Goal: Complete application form: Complete application form

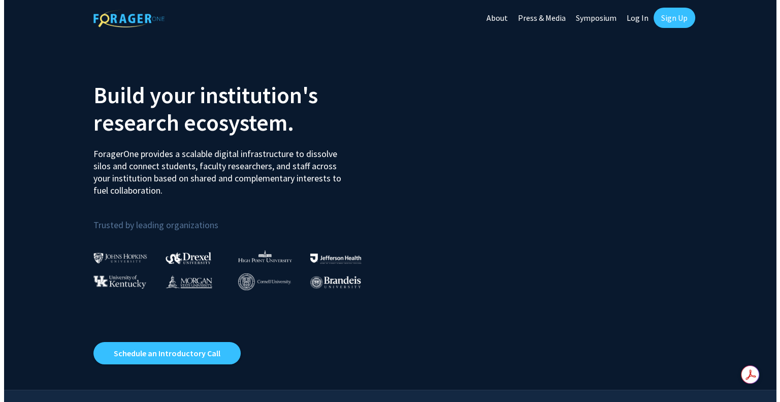
scroll to position [97, 0]
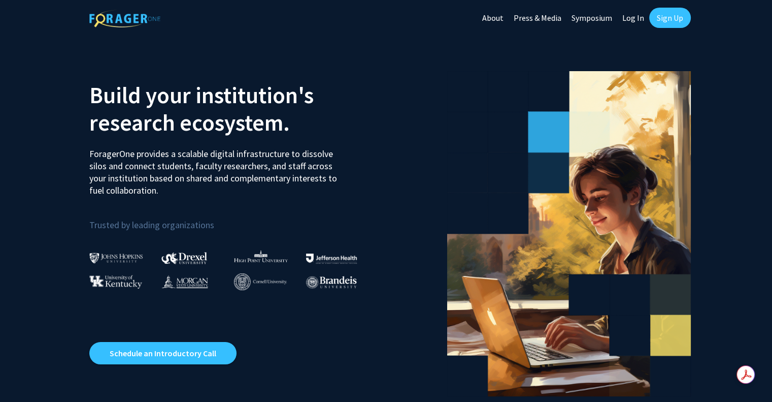
click at [658, 14] on link "Sign Up" at bounding box center [670, 18] width 42 height 20
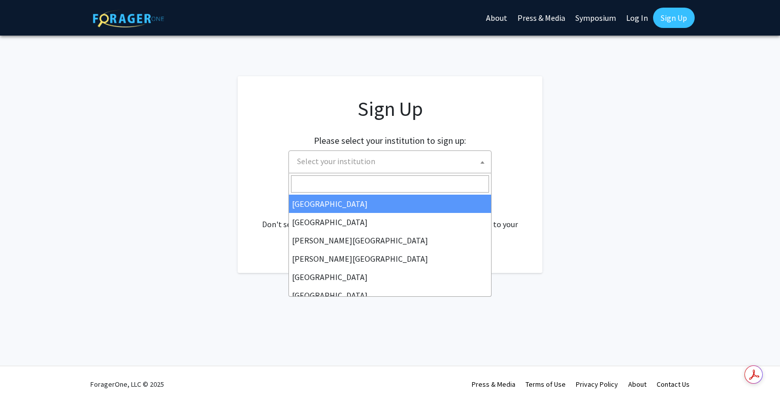
click at [417, 158] on span "Select your institution" at bounding box center [392, 161] width 198 height 21
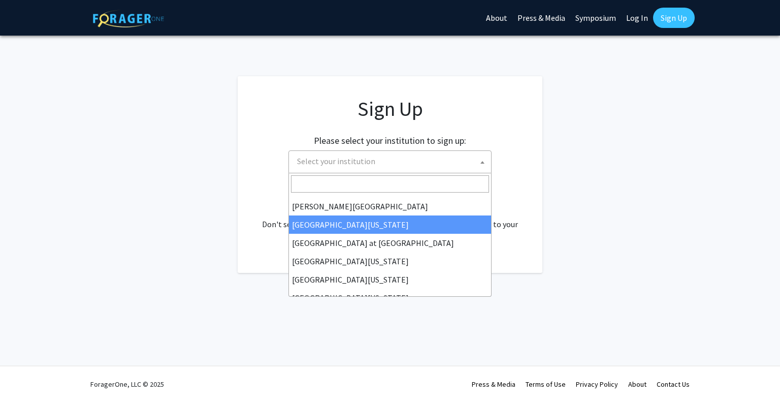
scroll to position [355, 0]
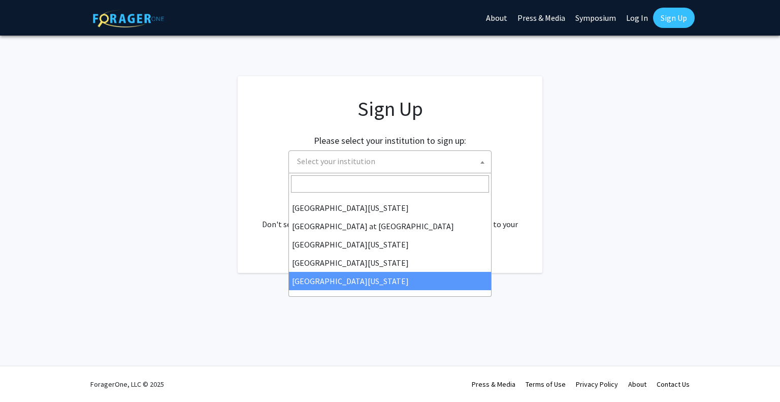
select select "33"
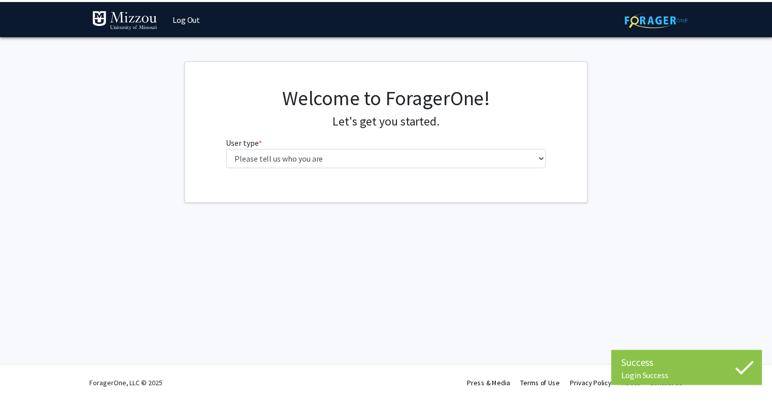
scroll to position [97, 0]
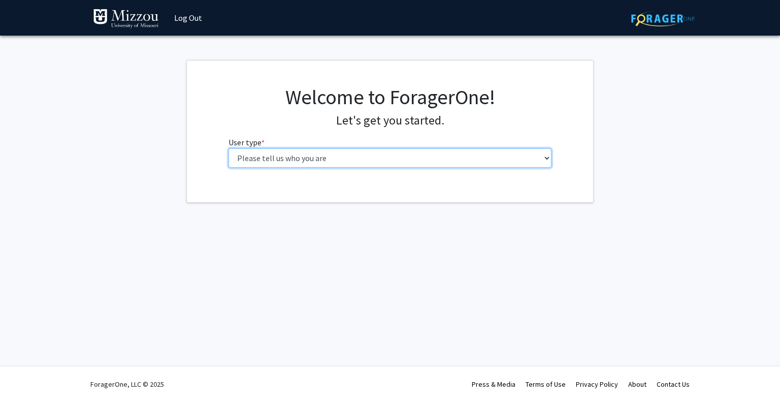
click at [483, 160] on select "Please tell us who you are Undergraduate Student Master's Student Doctoral Cand…" at bounding box center [389, 157] width 323 height 19
select select "1: undergrad"
click at [228, 148] on select "Please tell us who you are Undergraduate Student Master's Student Doctoral Cand…" at bounding box center [389, 157] width 323 height 19
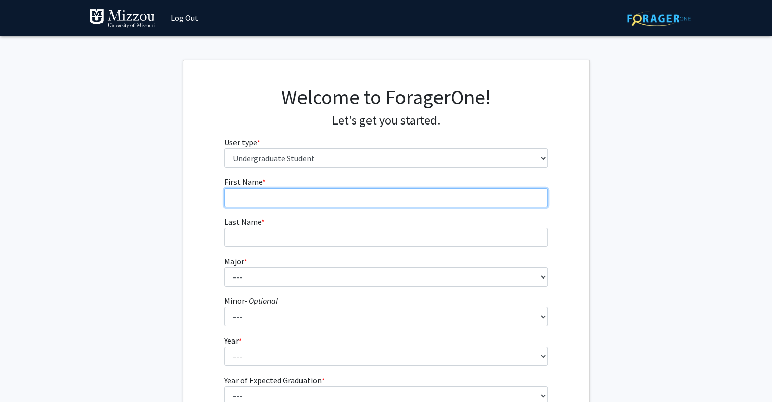
click at [449, 190] on input "First Name * required" at bounding box center [385, 197] width 323 height 19
type input "Shafi"
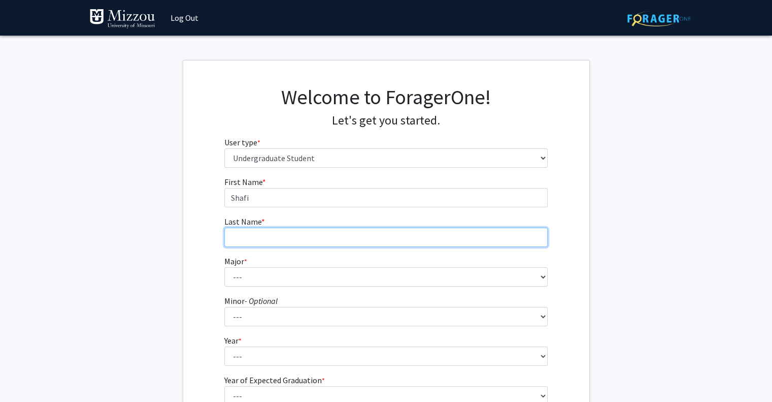
click at [243, 235] on input "Last Name * required" at bounding box center [385, 236] width 323 height 19
type input "Azizi"
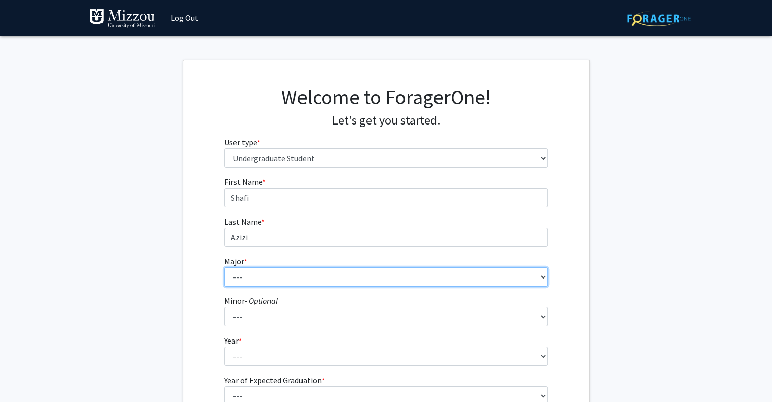
click at [245, 277] on select "--- Agribusiness Management Agricultural Education Agricultural Education: Comm…" at bounding box center [385, 276] width 323 height 19
select select "17: 2505"
click at [224, 267] on select "--- Agribusiness Management Agricultural Education Agricultural Education: Comm…" at bounding box center [385, 276] width 323 height 19
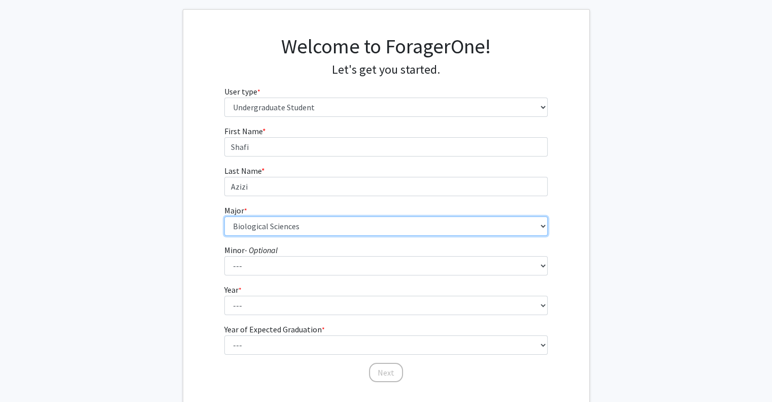
scroll to position [64, 0]
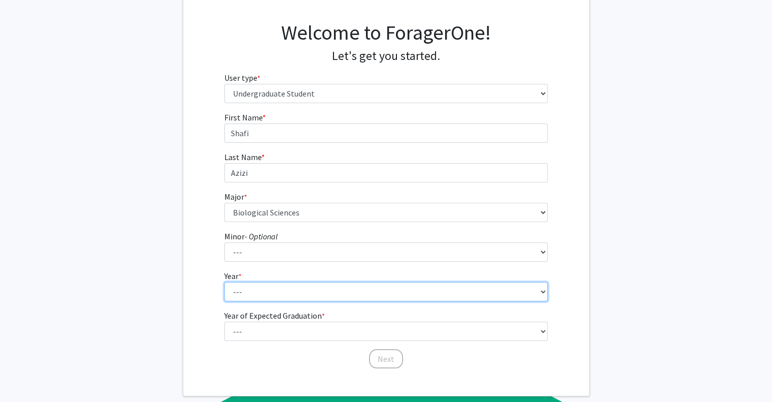
click at [323, 290] on select "--- First-year Sophomore Junior Senior Postbaccalaureate Certificate" at bounding box center [385, 291] width 323 height 19
select select "2: sophomore"
click at [224, 282] on select "--- First-year Sophomore Junior Senior Postbaccalaureate Certificate" at bounding box center [385, 291] width 323 height 19
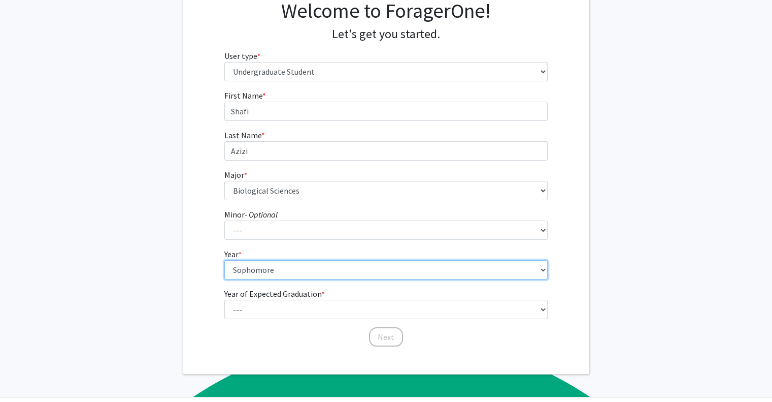
scroll to position [95, 0]
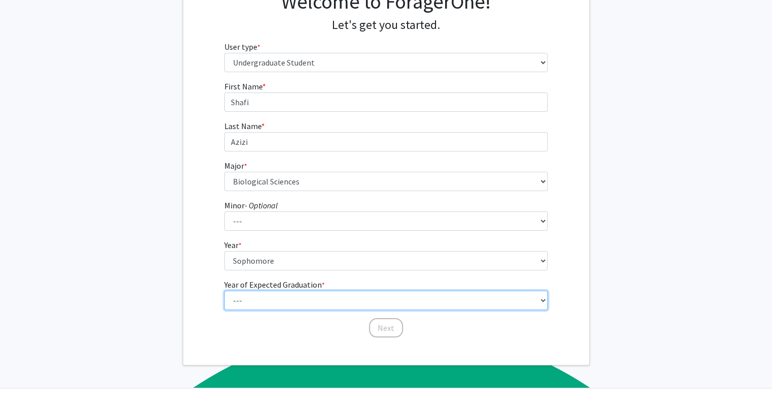
click at [308, 297] on select "--- 2025 2026 2027 2028 2029 2030 2031 2032 2033 2034" at bounding box center [385, 299] width 323 height 19
select select "4: 2028"
click at [224, 290] on select "--- 2025 2026 2027 2028 2029 2030 2031 2032 2033 2034" at bounding box center [385, 299] width 323 height 19
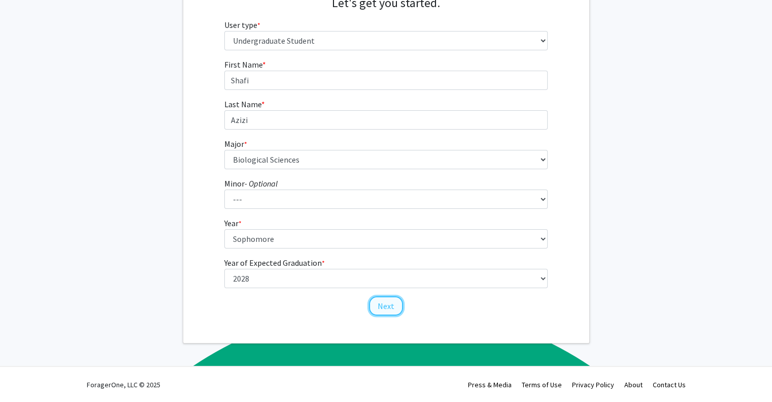
click at [387, 308] on button "Next" at bounding box center [386, 305] width 34 height 19
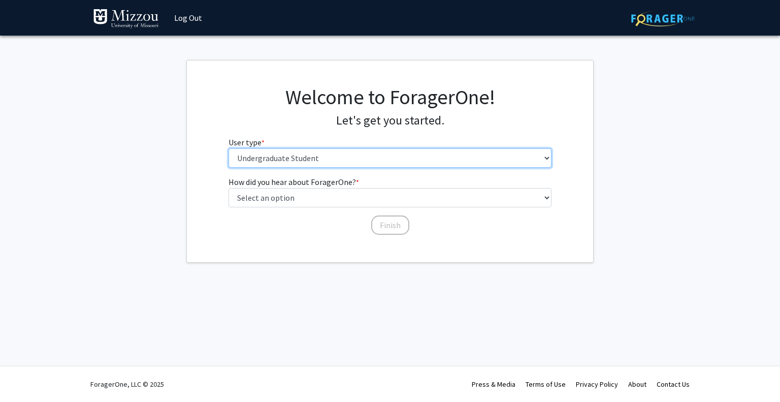
click at [336, 162] on select "Please tell us who you are Undergraduate Student Master's Student Doctoral Cand…" at bounding box center [389, 157] width 323 height 19
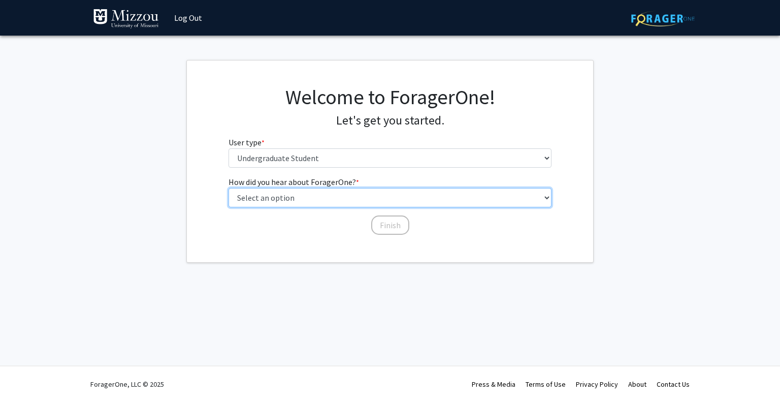
click at [307, 196] on select "Select an option Peer/student recommendation Faculty/staff recommendation Unive…" at bounding box center [389, 197] width 323 height 19
select select "1: peer_recommendation"
click at [228, 188] on select "Select an option Peer/student recommendation Faculty/staff recommendation Unive…" at bounding box center [389, 197] width 323 height 19
click at [339, 204] on select "Select an option Peer/student recommendation Faculty/staff recommendation Unive…" at bounding box center [389, 197] width 323 height 19
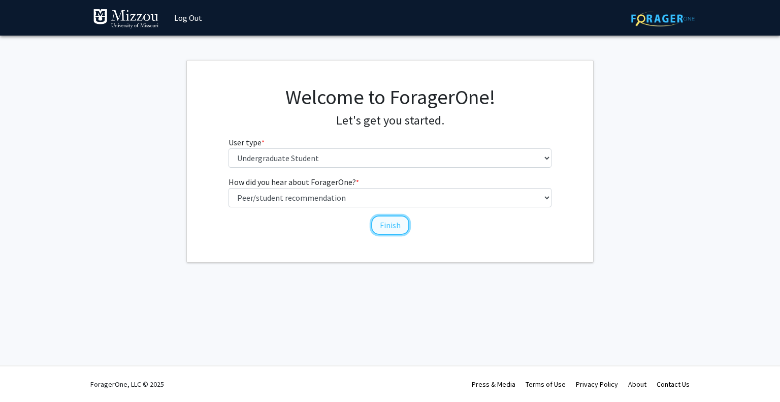
click at [397, 227] on button "Finish" at bounding box center [390, 224] width 38 height 19
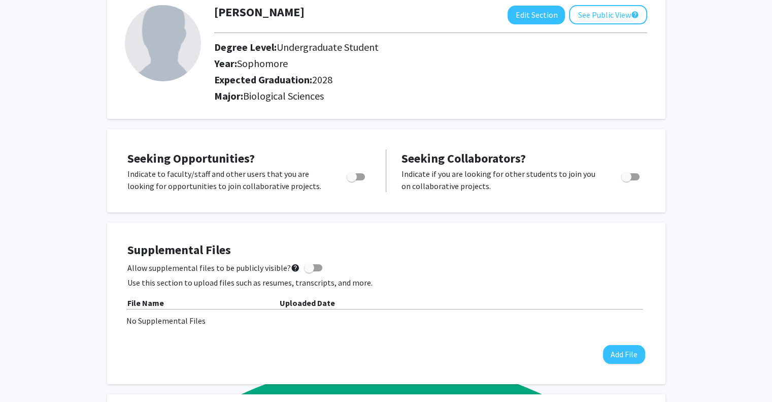
scroll to position [62, 0]
click at [358, 177] on span "Toggle" at bounding box center [356, 176] width 18 height 7
click at [352, 180] on input "Are you actively seeking opportunities?" at bounding box center [351, 180] width 1 height 1
checkbox input "true"
click at [634, 173] on span "Toggle" at bounding box center [630, 176] width 18 height 7
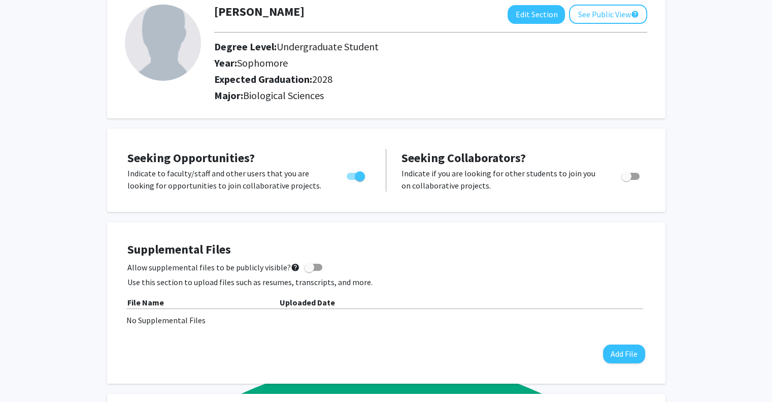
click at [626, 180] on input "Would you like to receive other student requests to work with you?" at bounding box center [626, 180] width 1 height 1
checkbox input "true"
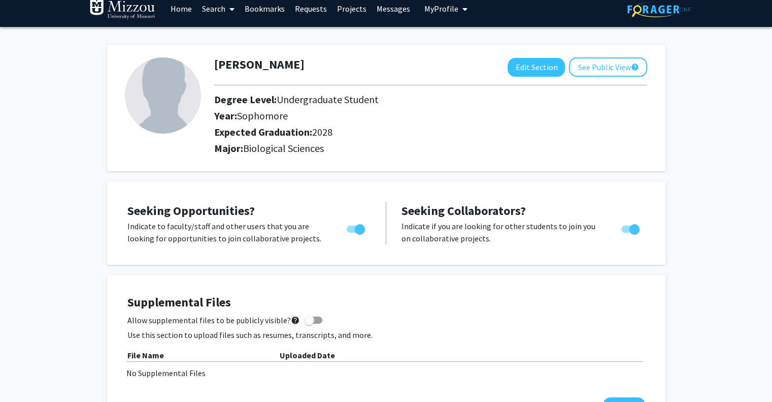
scroll to position [0, 0]
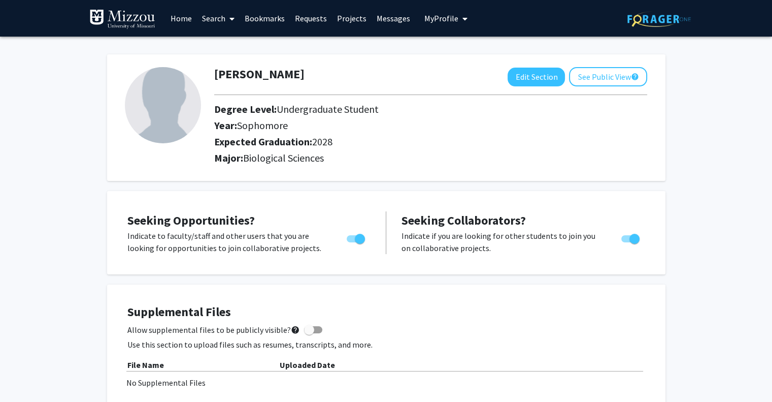
click at [184, 16] on link "Home" at bounding box center [180, 19] width 31 height 36
